Goal: Task Accomplishment & Management: Manage account settings

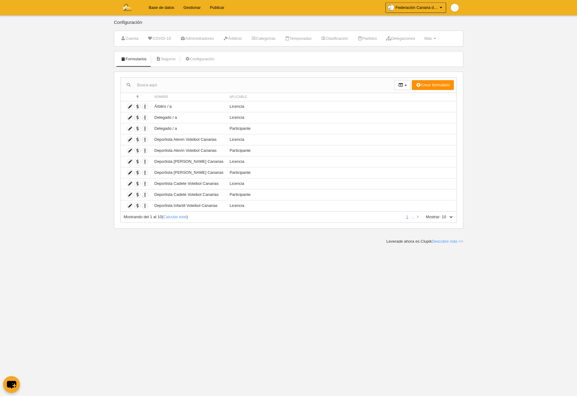
click at [450, 218] on select "10 25 50 100 500" at bounding box center [447, 217] width 13 height 6
select select "500"
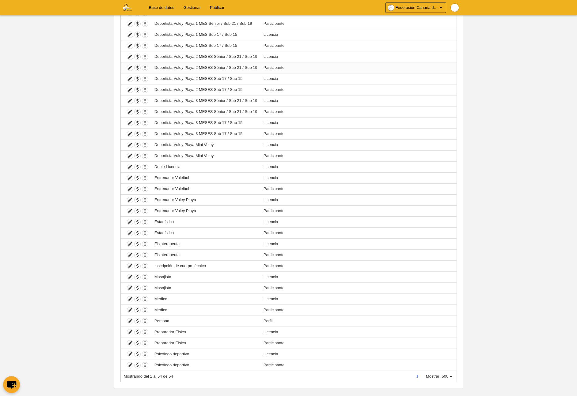
scroll to position [333, 0]
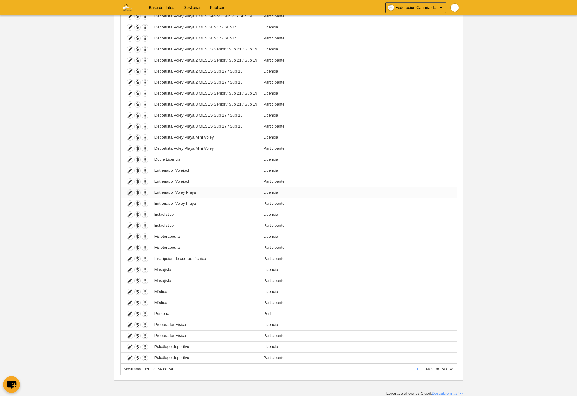
click at [129, 193] on icon at bounding box center [130, 193] width 6 height 6
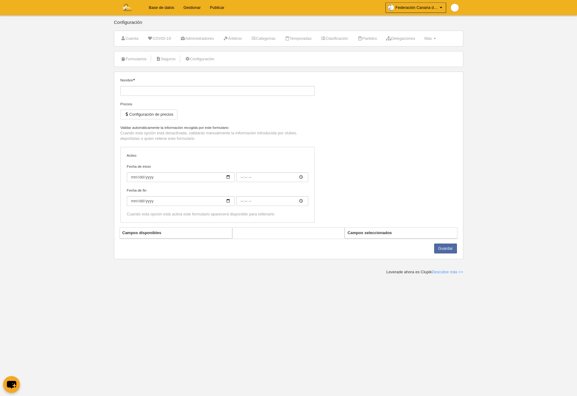
type input "Entrenador Voley Playa"
checkbox input "true"
select select "selected"
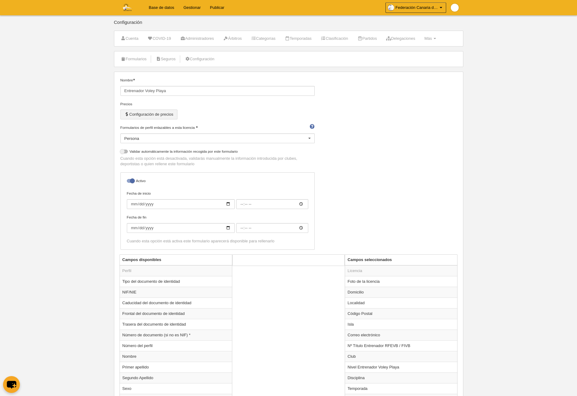
click at [161, 116] on button "Configuración de precios" at bounding box center [148, 115] width 57 height 10
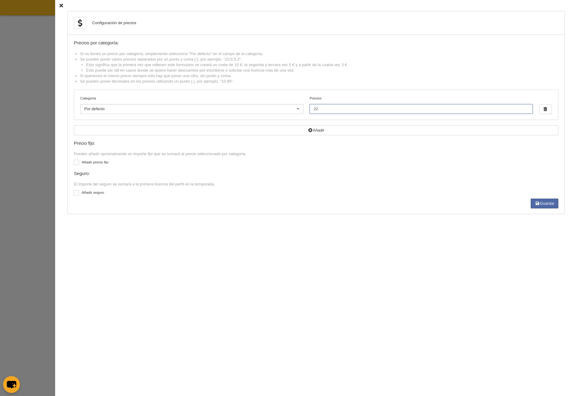
click at [323, 110] on input "22" at bounding box center [420, 109] width 223 height 10
type input "27"
click at [547, 206] on button "Guardar" at bounding box center [545, 204] width 28 height 10
click at [62, 5] on icon at bounding box center [61, 6] width 4 height 4
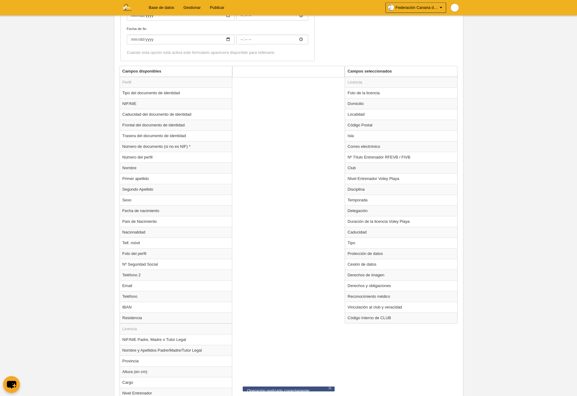
scroll to position [189, 0]
click at [369, 202] on td "Temporada" at bounding box center [401, 200] width 112 height 11
radio input "true"
select select "7874"
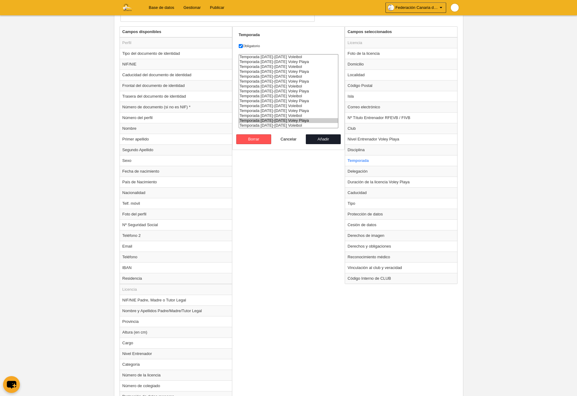
scroll to position [227, 0]
click at [286, 142] on button "Cancelar" at bounding box center [288, 141] width 35 height 10
radio input "false"
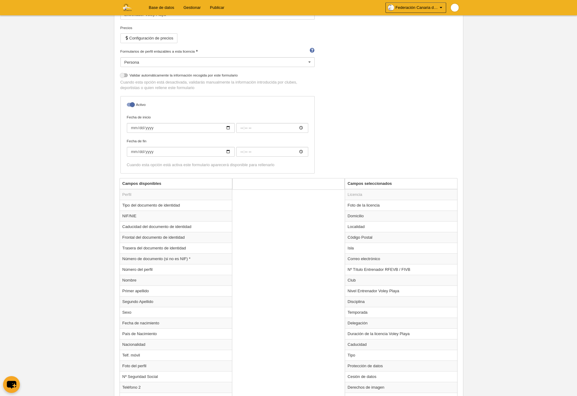
scroll to position [0, 0]
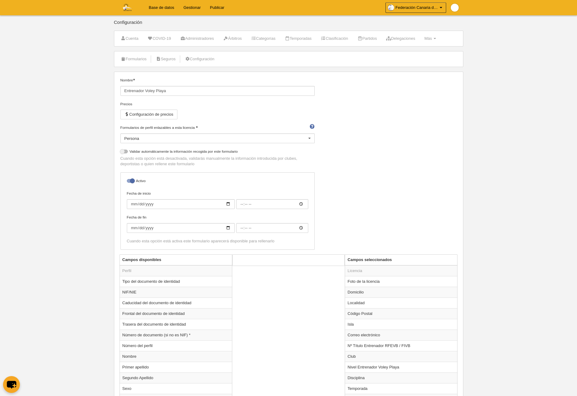
click at [156, 6] on link "Base de datos" at bounding box center [161, 7] width 35 height 15
